Goal: Task Accomplishment & Management: Manage account settings

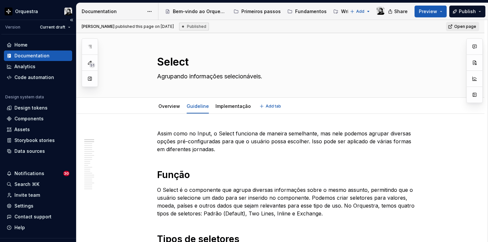
type textarea "*"
click at [29, 196] on div "Invite team" at bounding box center [27, 195] width 26 height 7
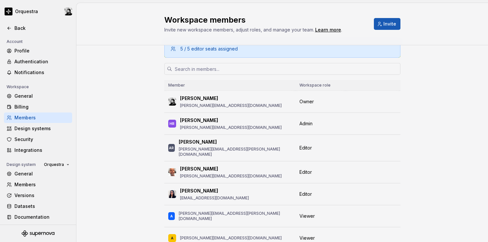
scroll to position [33, 0]
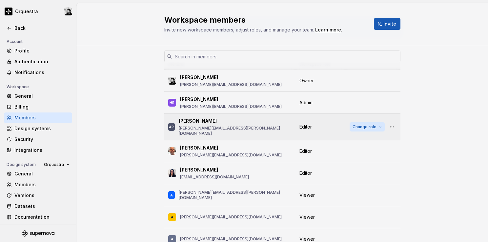
click at [374, 124] on span "Change role" at bounding box center [365, 126] width 24 height 5
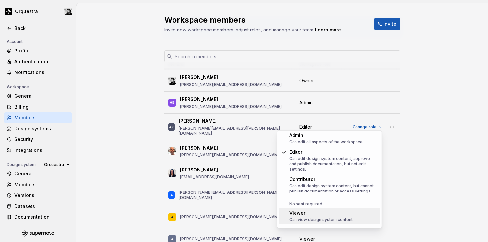
click at [333, 210] on div "Viewer" at bounding box center [321, 213] width 64 height 7
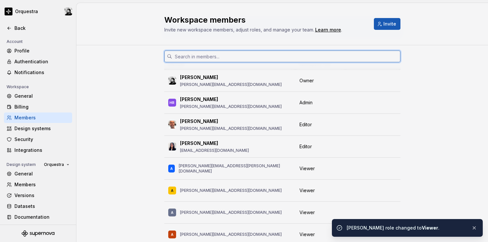
click at [235, 57] on input "text" at bounding box center [286, 57] width 228 height 12
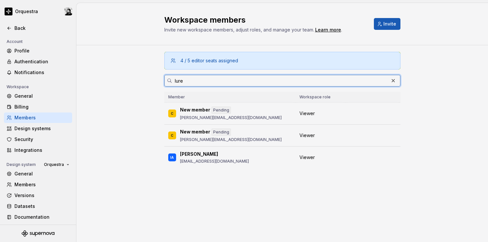
scroll to position [0, 0]
type input "Iure"
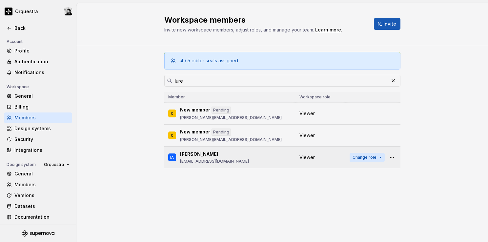
click at [366, 158] on span "Change role" at bounding box center [365, 157] width 24 height 5
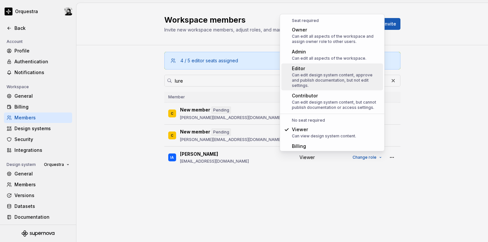
click at [317, 68] on div "Editor" at bounding box center [336, 68] width 89 height 7
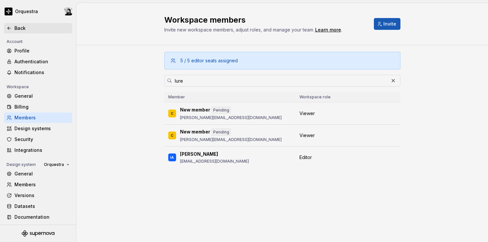
click at [16, 26] on div "Back" at bounding box center [41, 28] width 55 height 7
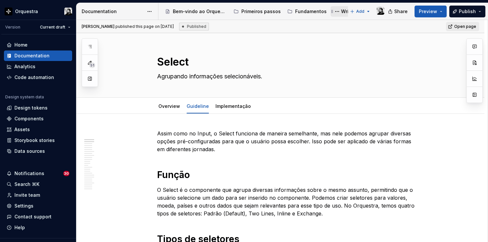
click at [342, 12] on div "Writing" at bounding box center [349, 11] width 16 height 7
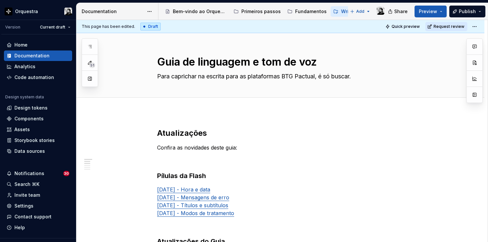
type textarea "*"
